Goal: Task Accomplishment & Management: Use online tool/utility

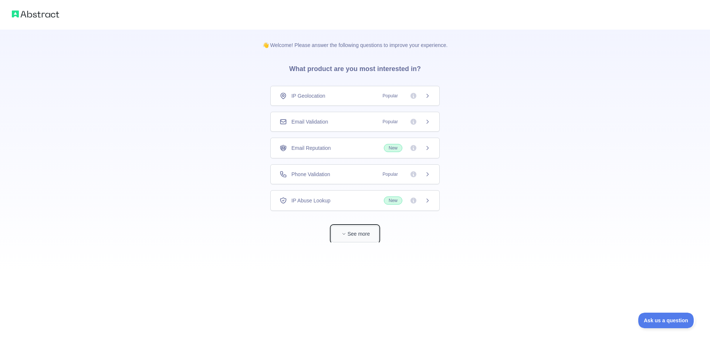
click at [367, 232] on button "See more" at bounding box center [354, 233] width 47 height 17
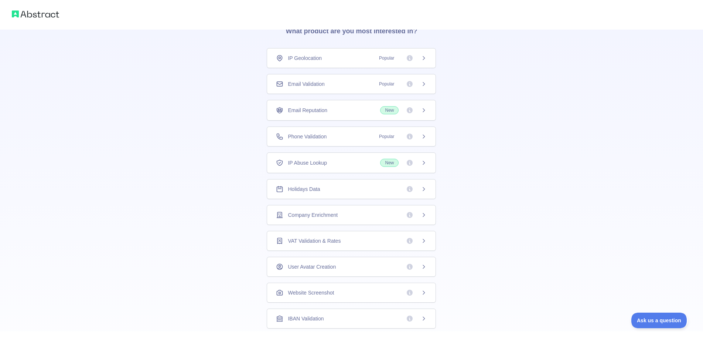
click at [39, 11] on img at bounding box center [35, 14] width 47 height 10
click at [34, 14] on img at bounding box center [35, 14] width 47 height 10
click at [7, 17] on div at bounding box center [351, 15] width 703 height 30
click at [32, 17] on img at bounding box center [35, 14] width 47 height 10
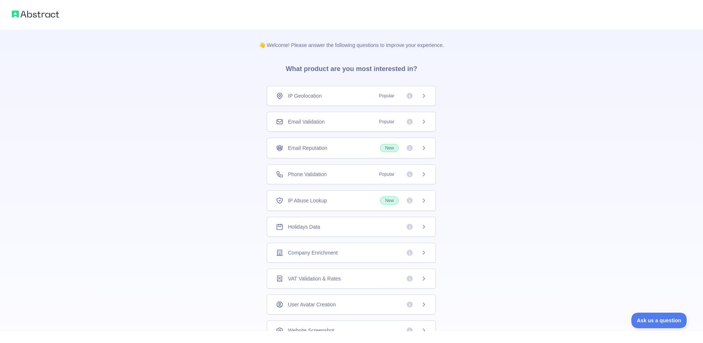
click at [356, 119] on div "Email Validation Popular" at bounding box center [351, 121] width 151 height 7
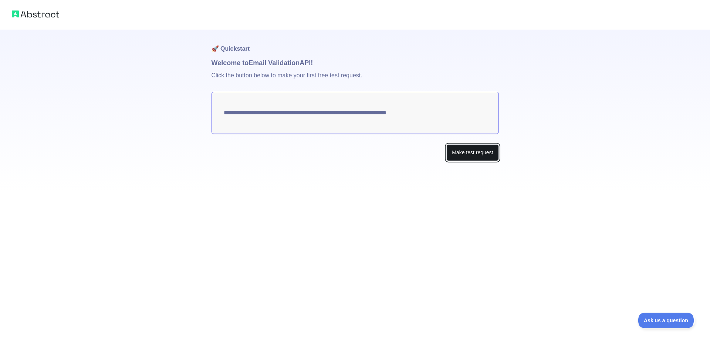
click at [486, 154] on button "Make test request" at bounding box center [472, 152] width 52 height 17
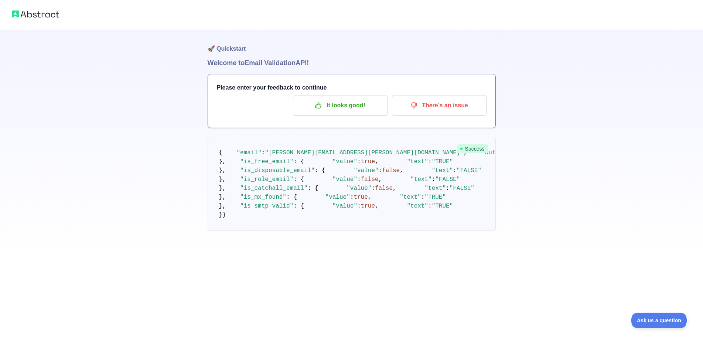
click at [41, 17] on img at bounding box center [35, 14] width 47 height 10
click at [55, 15] on img at bounding box center [35, 14] width 47 height 10
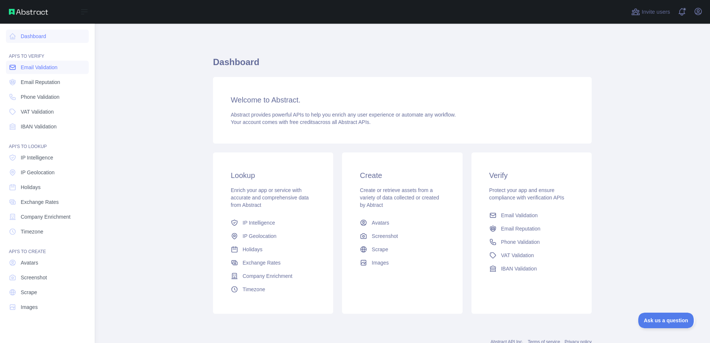
click at [46, 68] on span "Email Validation" at bounding box center [39, 67] width 37 height 7
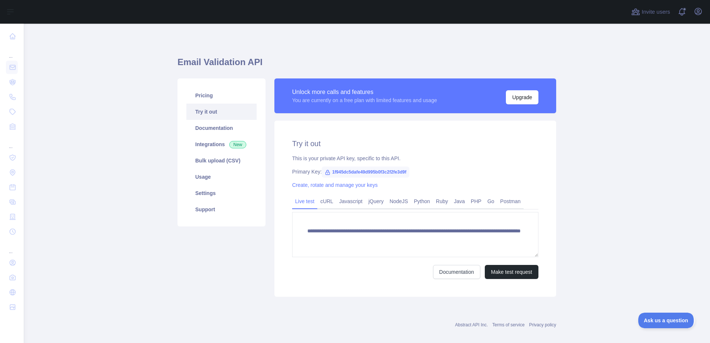
click at [348, 173] on span "1f945dc5dafe49d995b0f3c2f2fe3d9f" at bounding box center [366, 171] width 88 height 11
copy span "1f945dc5dafe49d995b0f3c2f2fe3d9f"
